Goal: Transaction & Acquisition: Purchase product/service

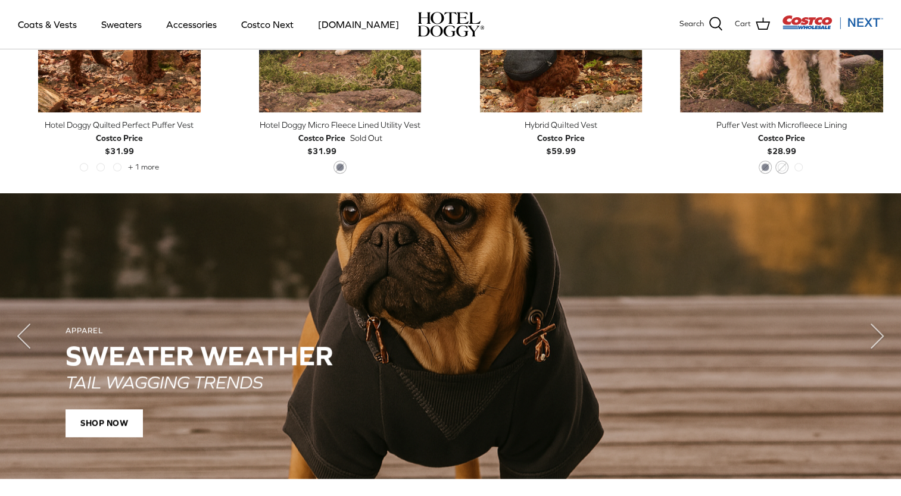
scroll to position [774, 0]
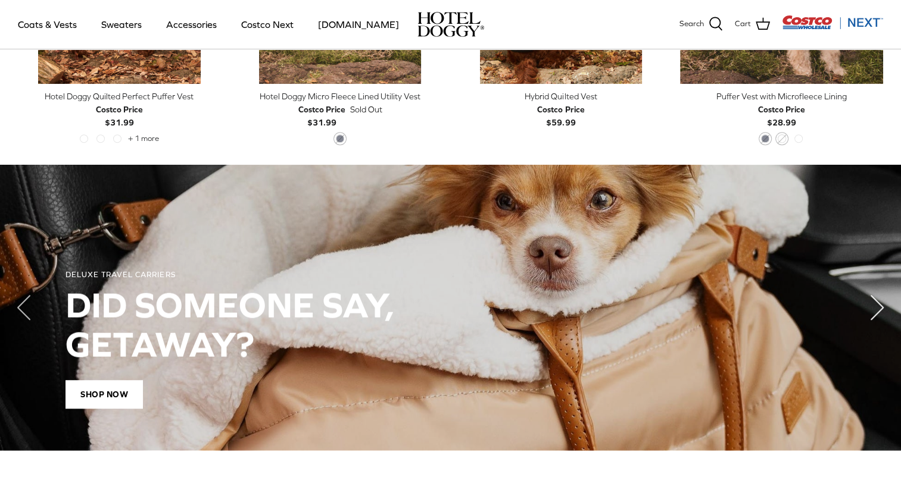
click at [874, 311] on polyline "Next" at bounding box center [877, 308] width 12 height 24
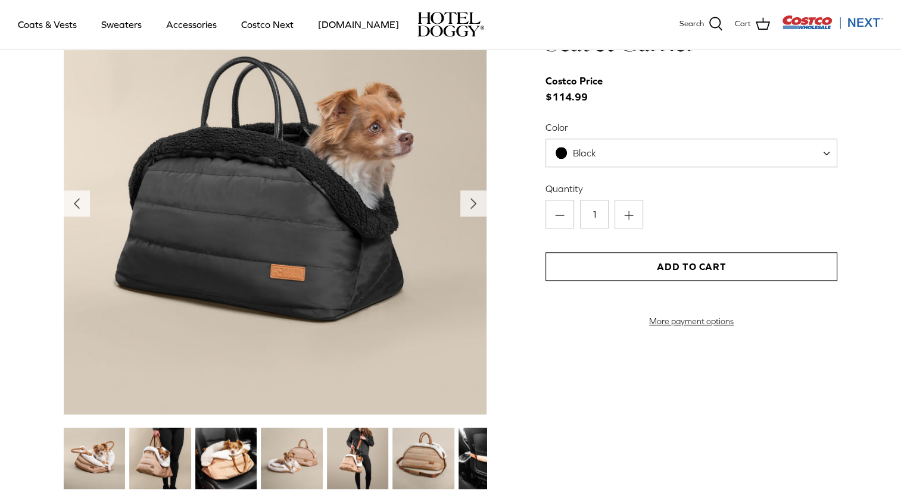
scroll to position [1310, 0]
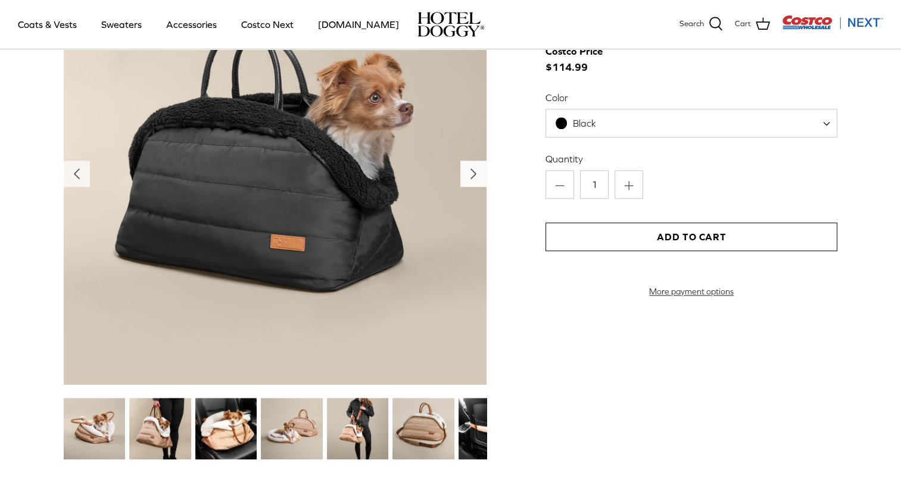
click at [471, 173] on polyline "Next" at bounding box center [473, 174] width 5 height 10
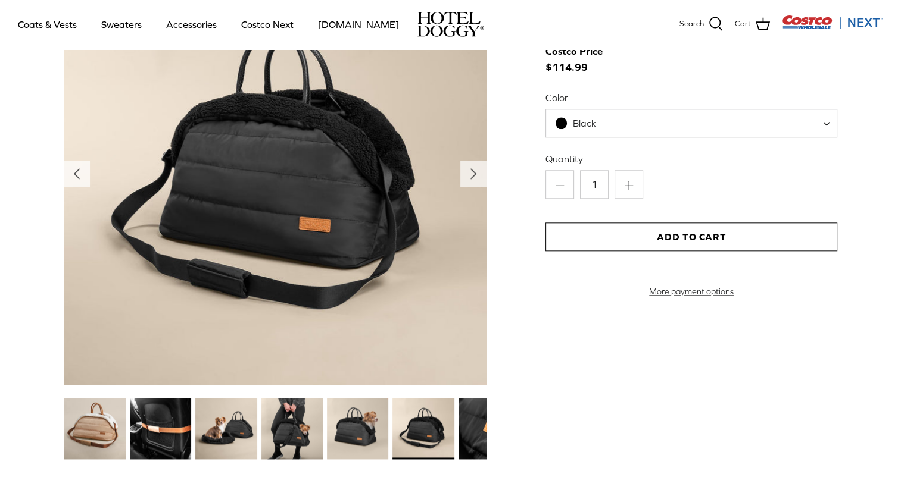
click at [287, 430] on img at bounding box center [291, 428] width 61 height 61
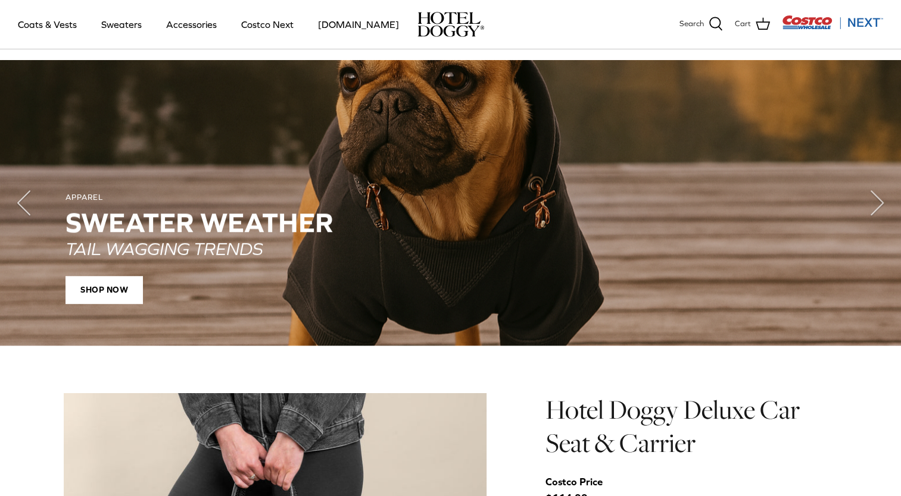
scroll to position [857, 0]
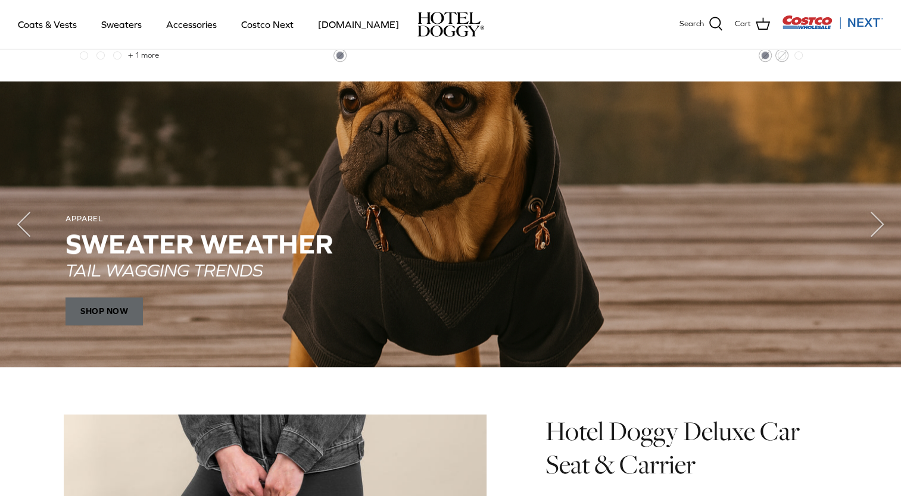
click at [104, 306] on span "SHOP NOW" at bounding box center [103, 311] width 77 height 29
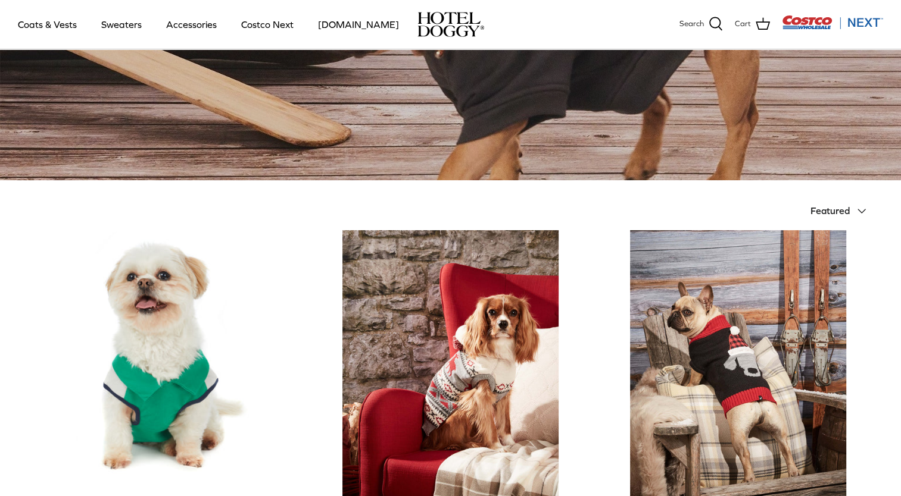
scroll to position [238, 0]
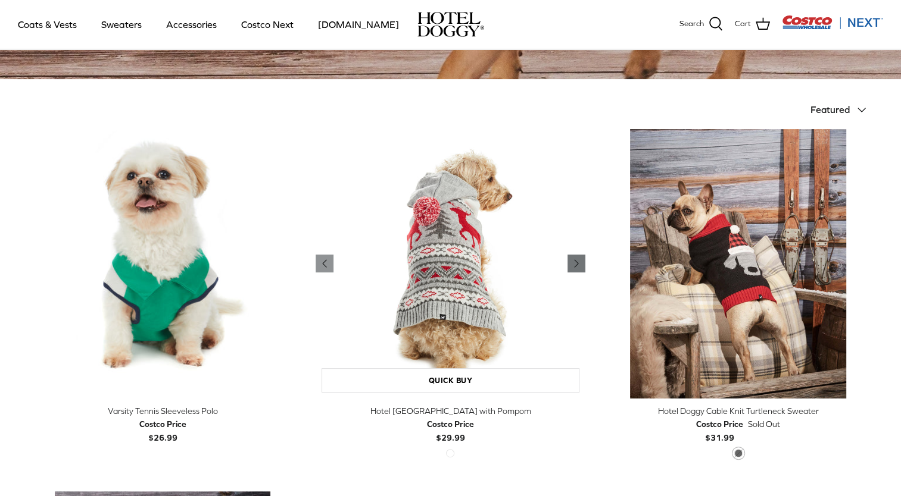
click at [576, 267] on icon "Right" at bounding box center [576, 264] width 14 height 14
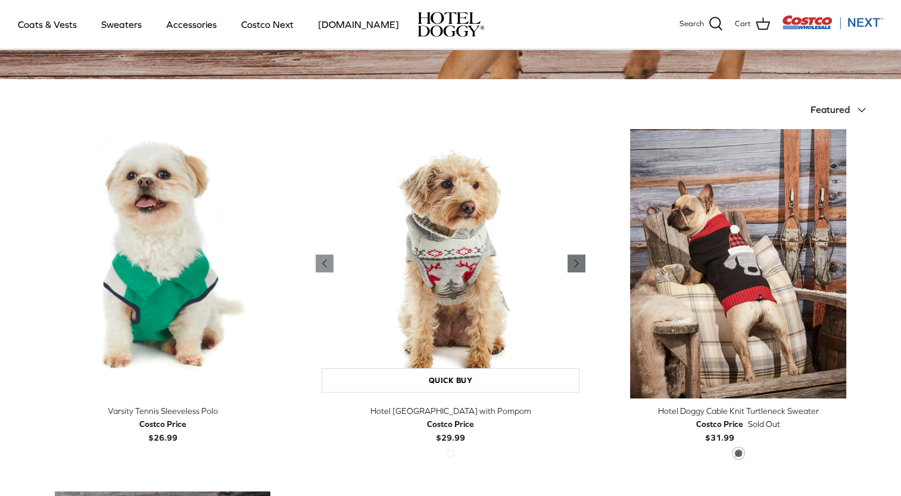
click at [576, 267] on icon "Right" at bounding box center [576, 264] width 14 height 14
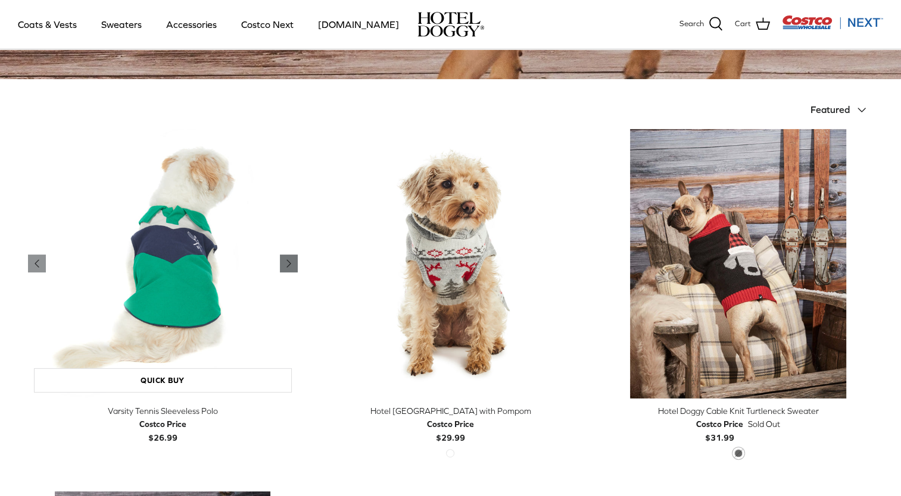
click at [288, 267] on icon "Right" at bounding box center [289, 264] width 14 height 14
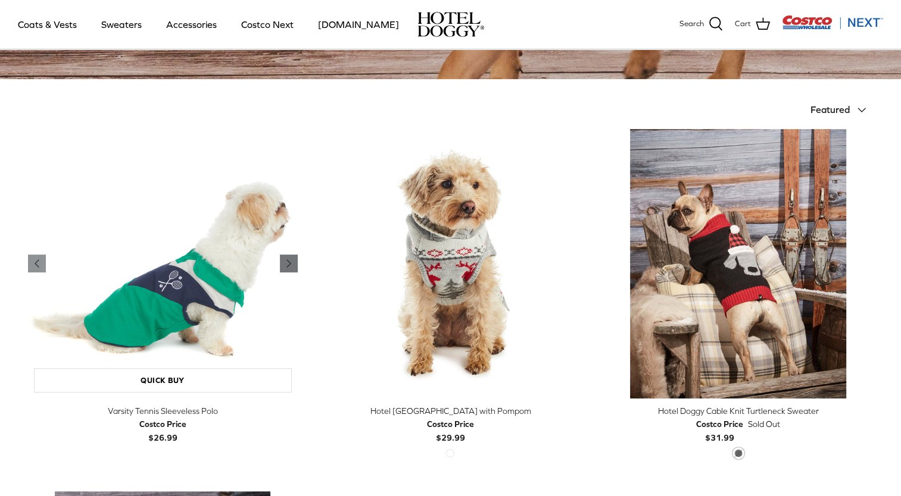
click at [288, 267] on icon "Right" at bounding box center [289, 264] width 14 height 14
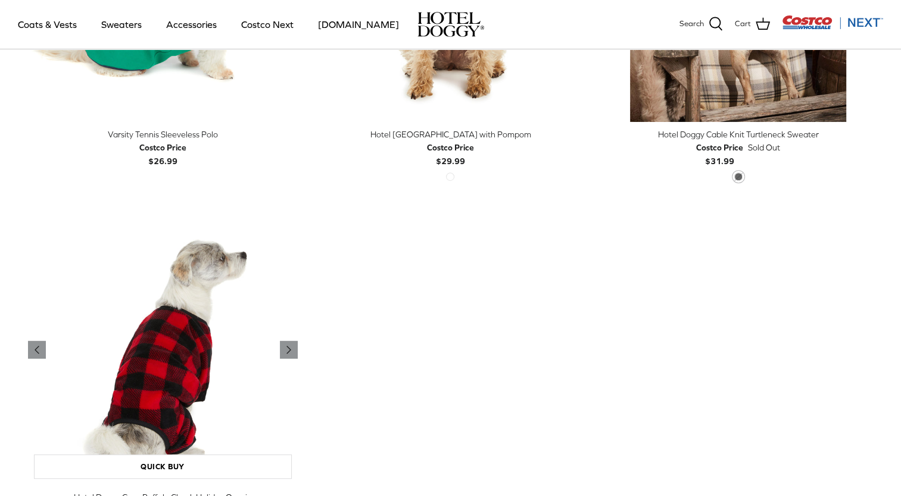
scroll to position [536, 0]
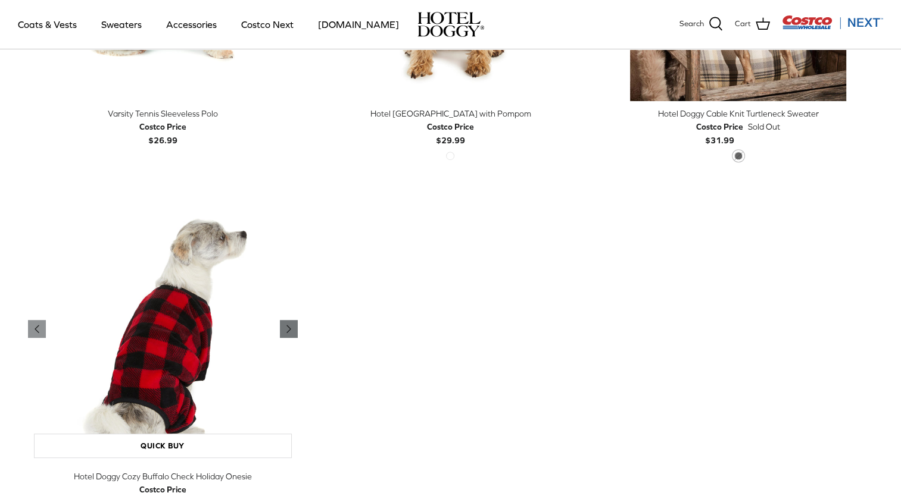
click at [288, 328] on polyline "Previous" at bounding box center [289, 329] width 4 height 7
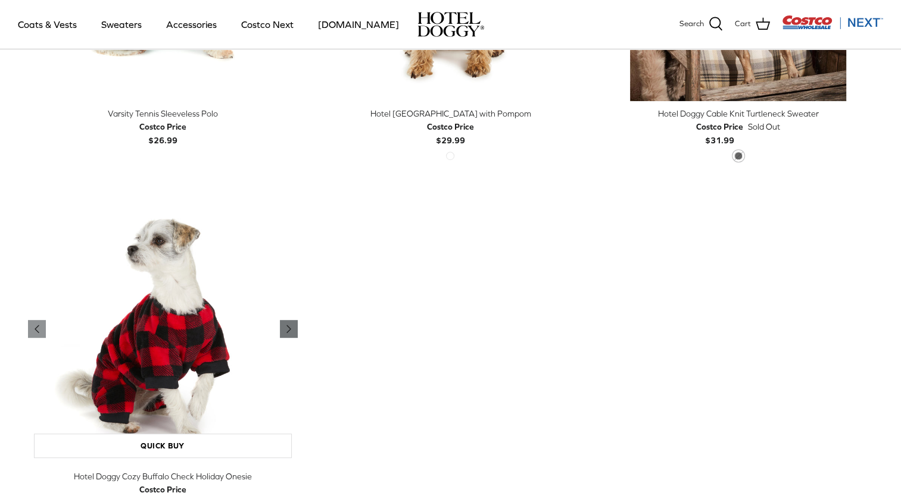
click at [288, 328] on polyline "Previous" at bounding box center [289, 329] width 4 height 7
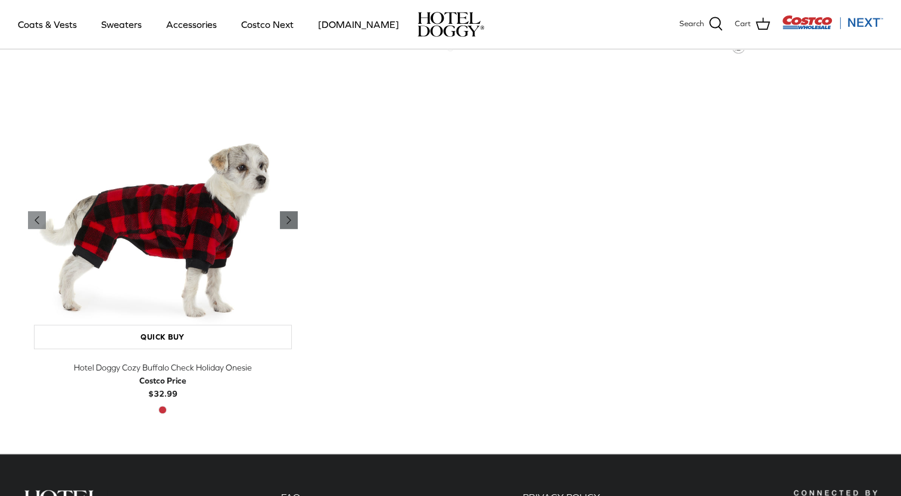
scroll to position [655, 0]
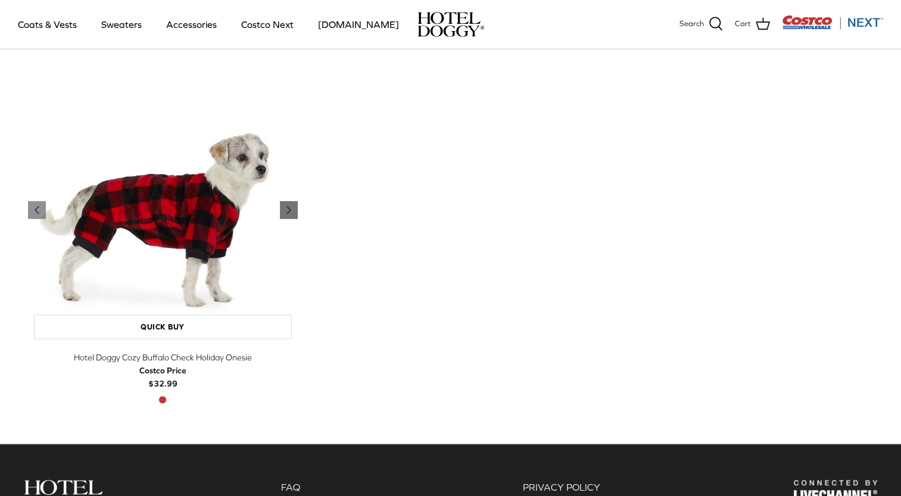
click at [286, 211] on icon "Right" at bounding box center [289, 210] width 14 height 14
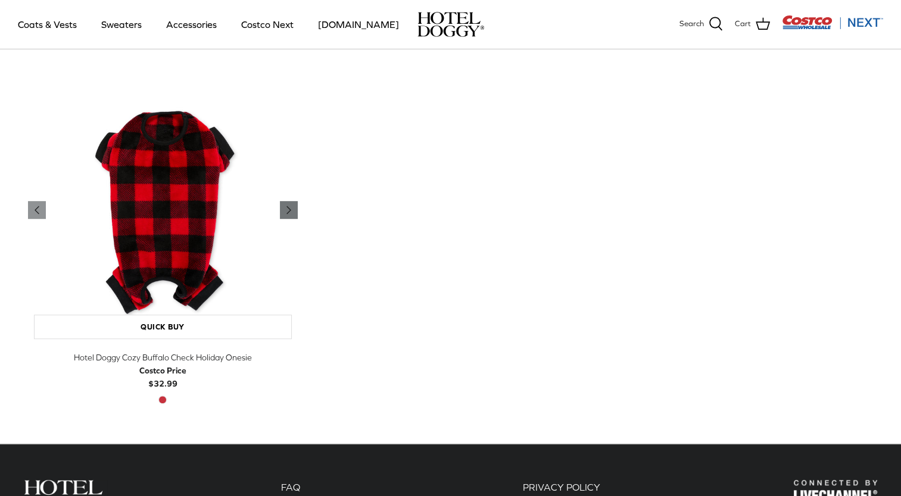
click at [286, 211] on icon "Right" at bounding box center [289, 210] width 14 height 14
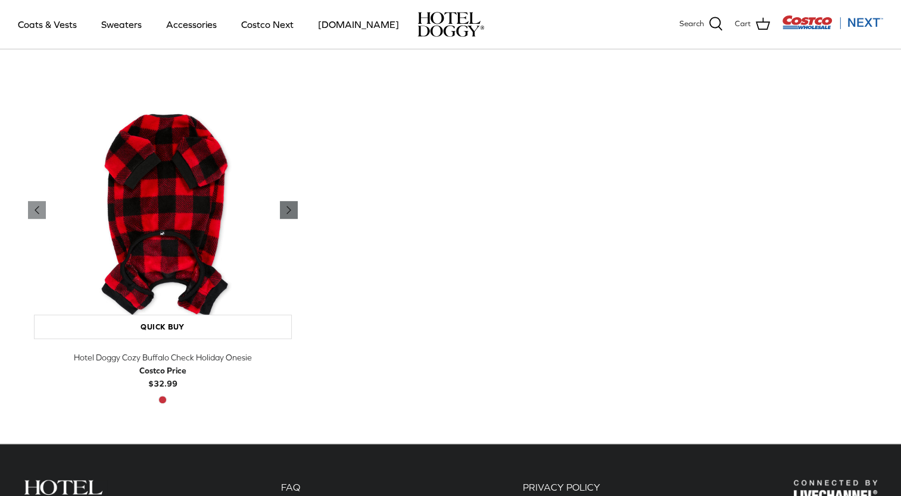
click at [286, 211] on icon "Right" at bounding box center [289, 210] width 14 height 14
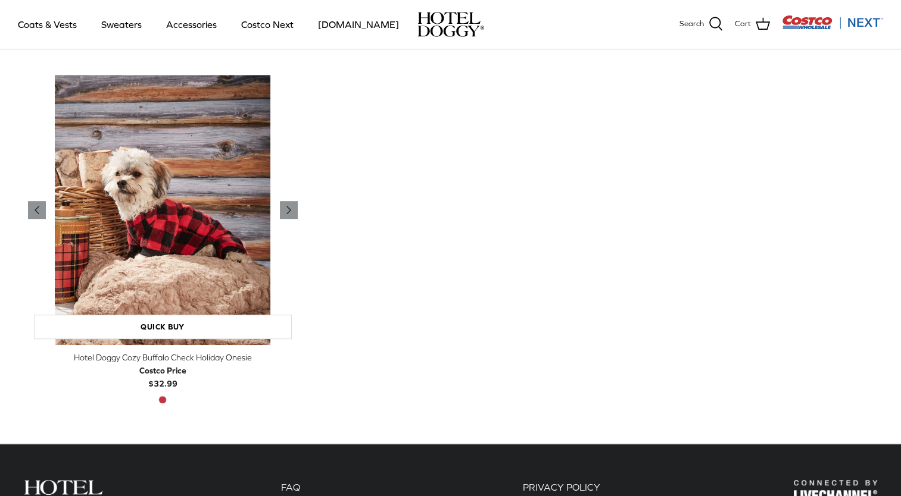
click at [220, 245] on img "Hotel Doggy Cozy Buffalo Check Holiday Onesie" at bounding box center [163, 210] width 270 height 270
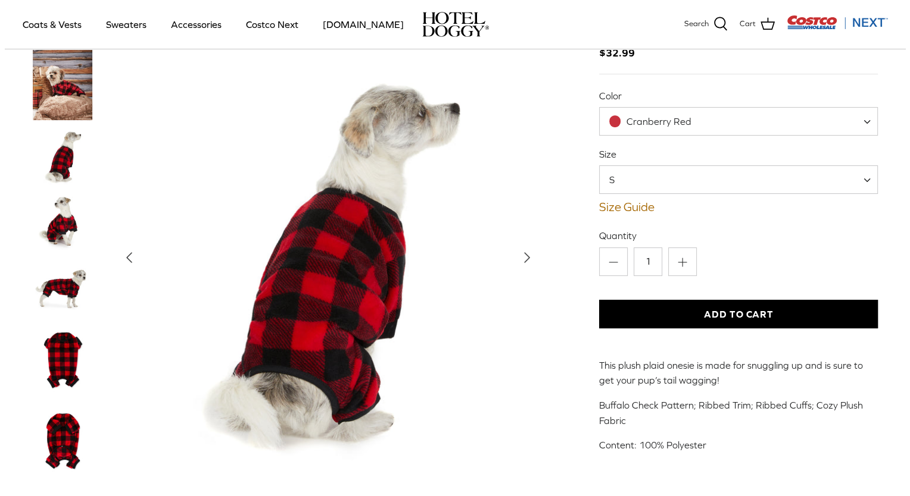
scroll to position [119, 0]
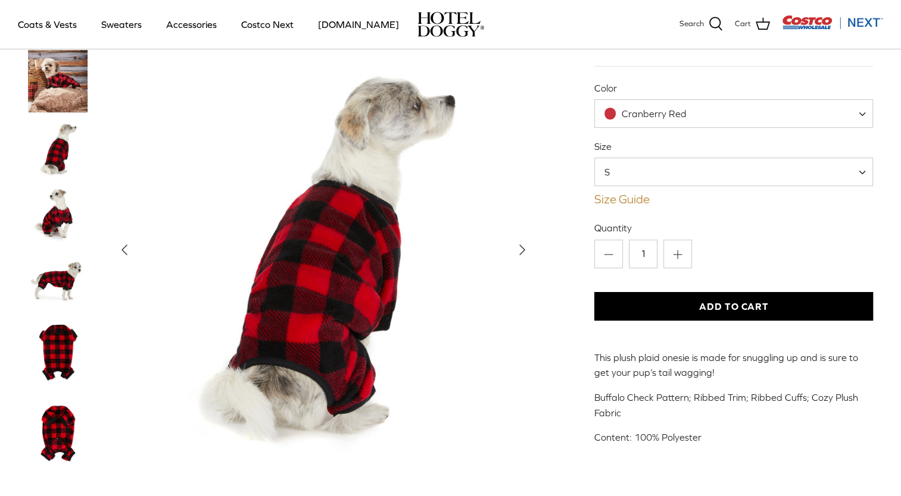
click at [616, 199] on link "Size Guide" at bounding box center [733, 199] width 279 height 14
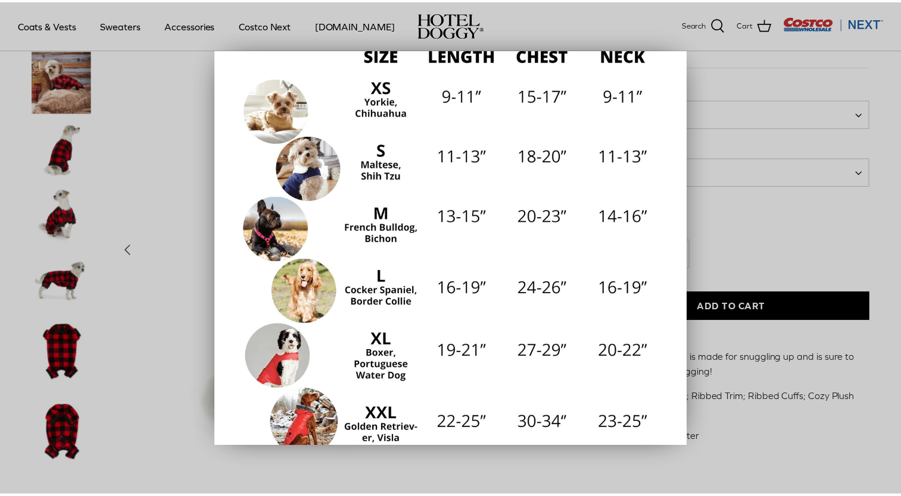
scroll to position [142, 0]
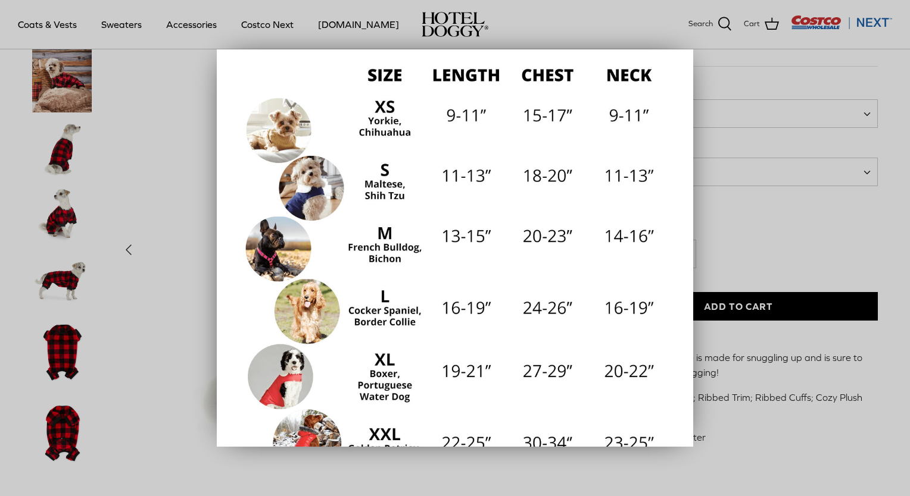
click at [777, 71] on div at bounding box center [455, 248] width 910 height 496
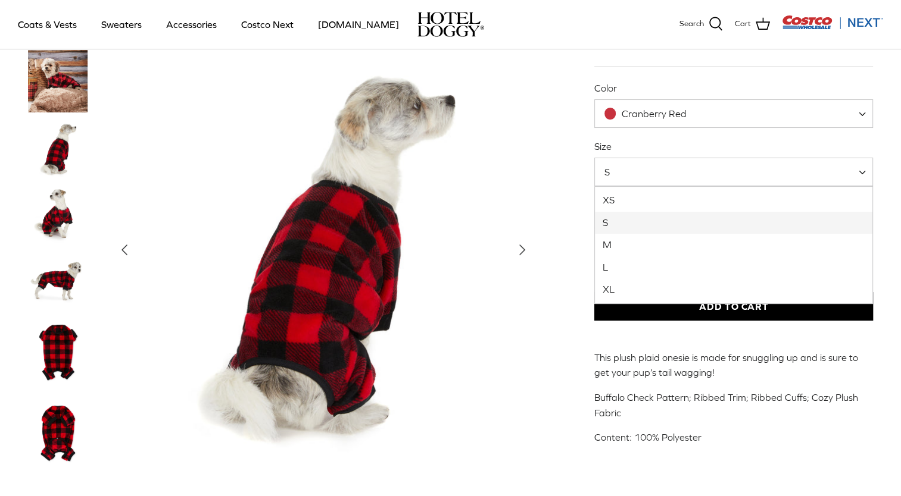
click at [864, 170] on span at bounding box center [866, 172] width 12 height 29
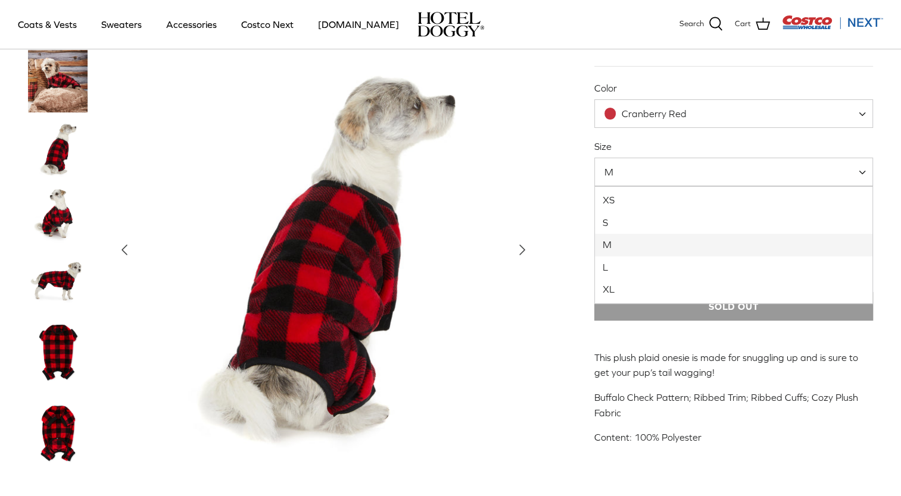
click at [787, 167] on span "M" at bounding box center [733, 172] width 279 height 29
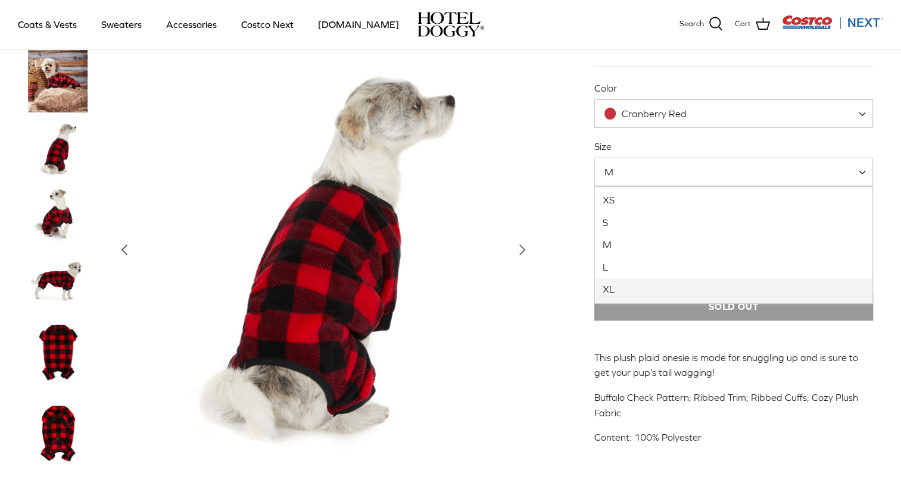
select select "XL"
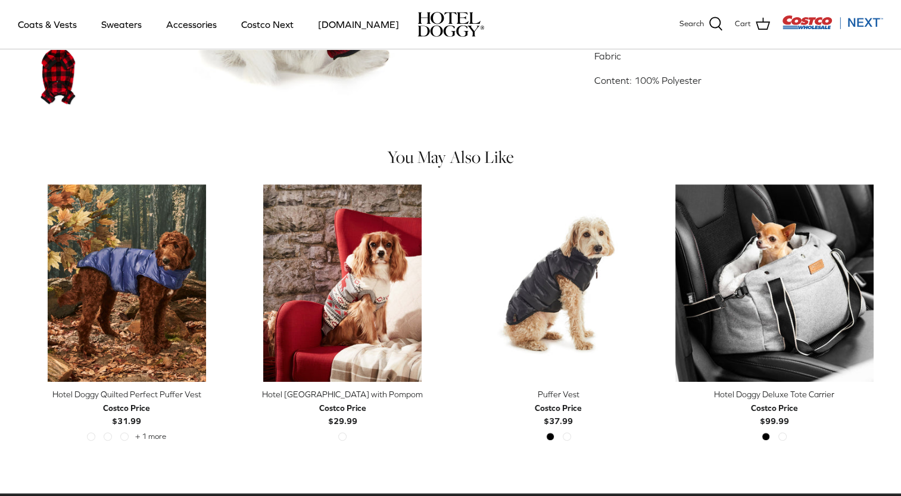
scroll to position [536, 0]
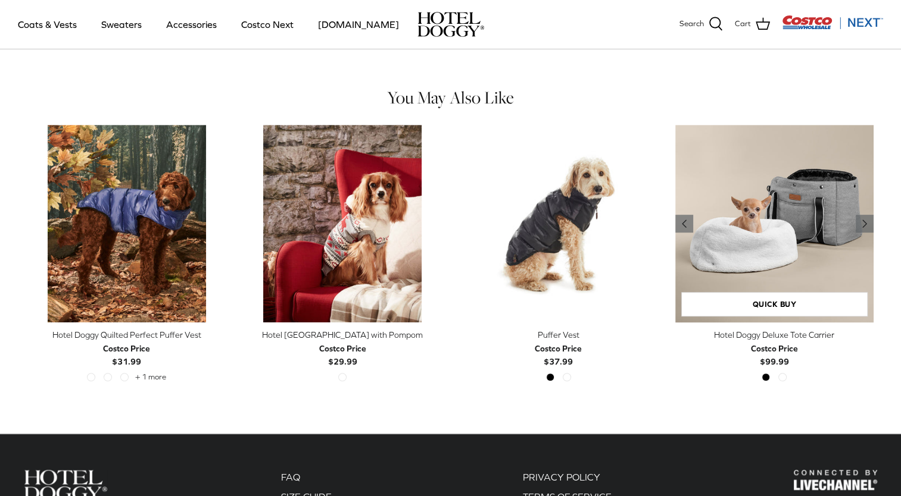
click at [774, 290] on img "Hotel Doggy Deluxe Tote Carrier" at bounding box center [774, 224] width 198 height 198
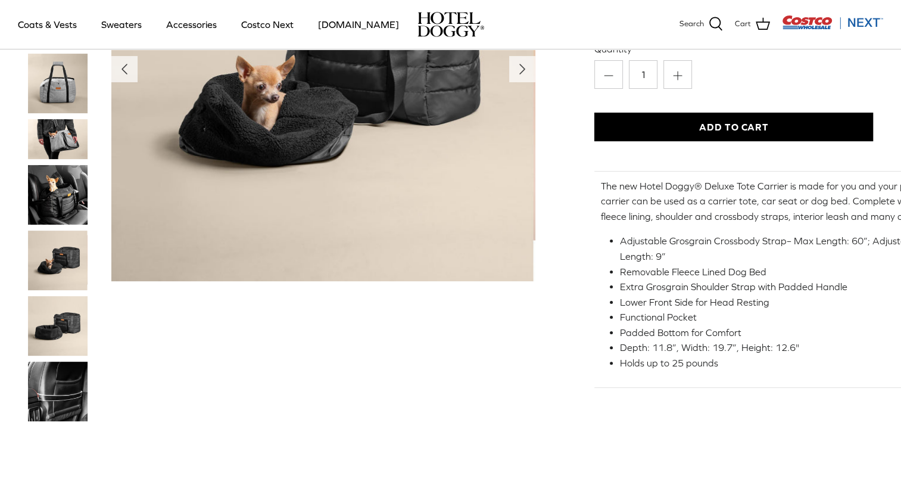
scroll to position [238, 0]
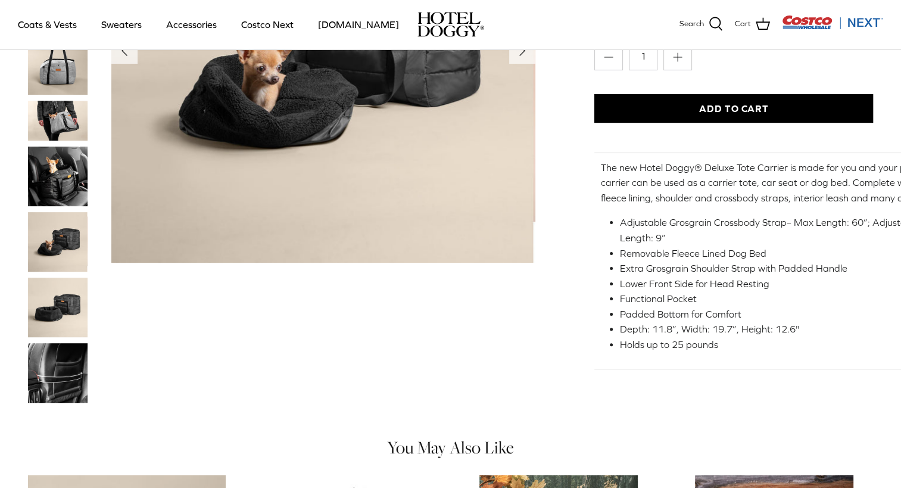
click at [64, 379] on img "Thumbnail Link" at bounding box center [58, 373] width 60 height 60
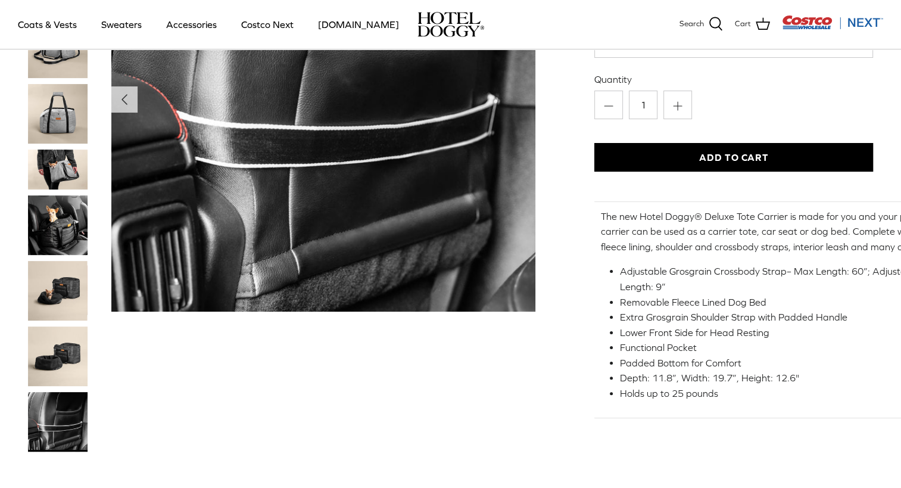
scroll to position [60, 0]
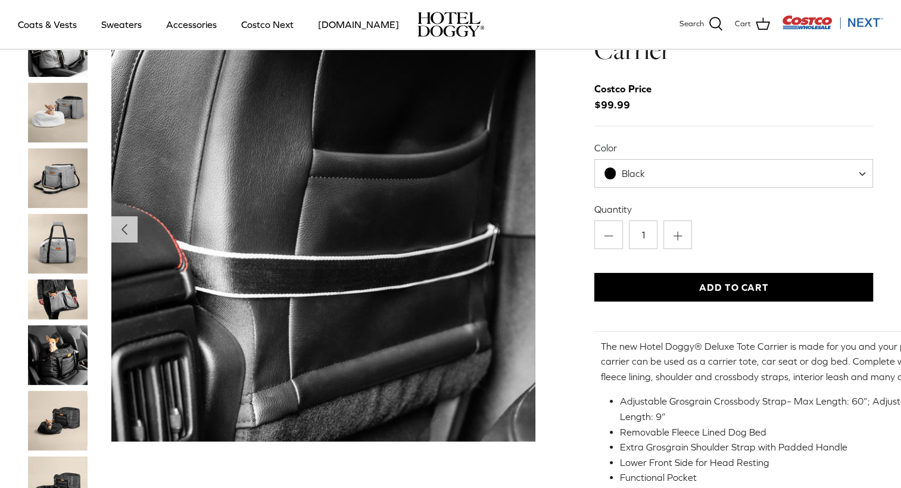
click at [58, 299] on img "Thumbnail Link" at bounding box center [58, 299] width 60 height 40
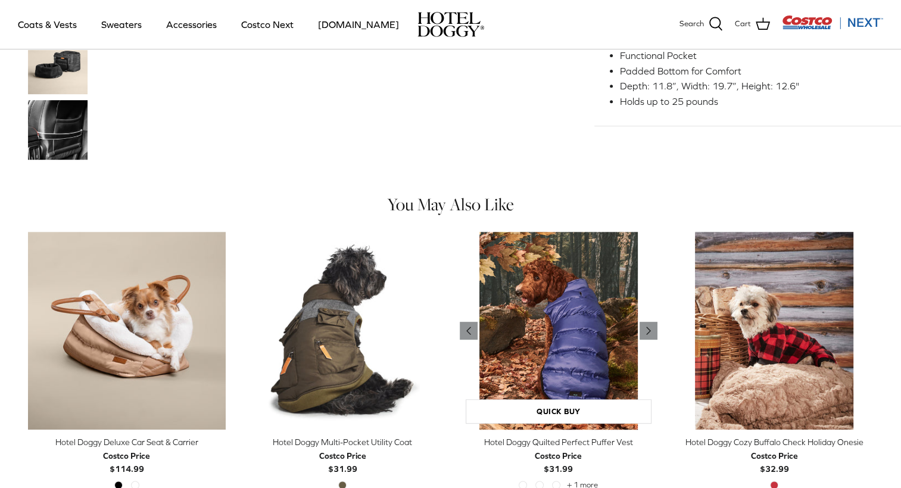
scroll to position [478, 0]
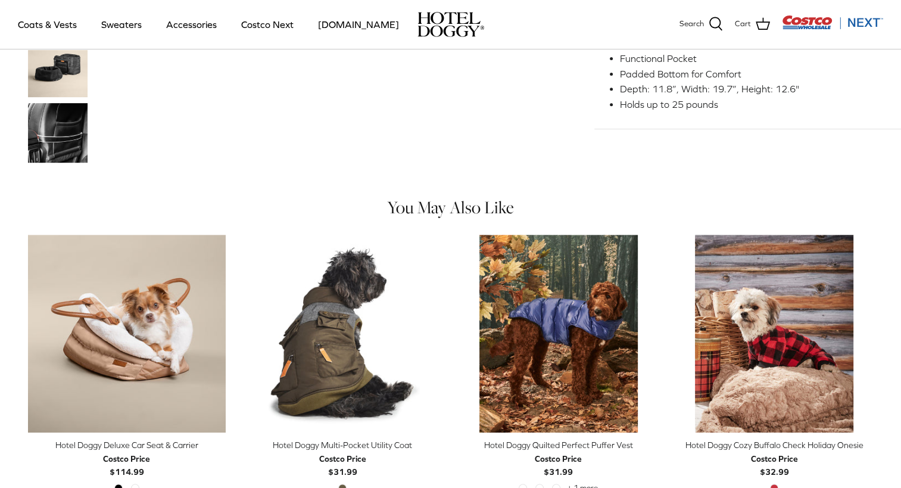
click at [860, 22] on img "Costco Next" at bounding box center [832, 22] width 101 height 15
